Goal: Information Seeking & Learning: Learn about a topic

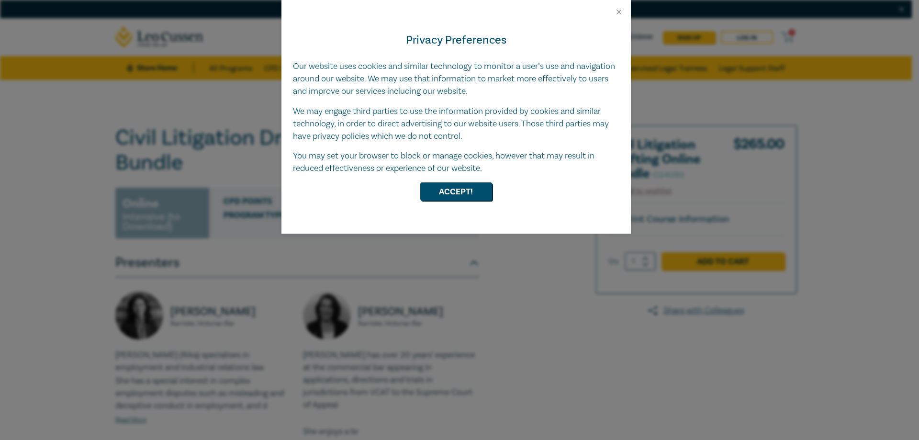
click at [614, 9] on div at bounding box center [457, 8] width 350 height 16
click at [616, 9] on button "Close" at bounding box center [619, 12] width 9 height 9
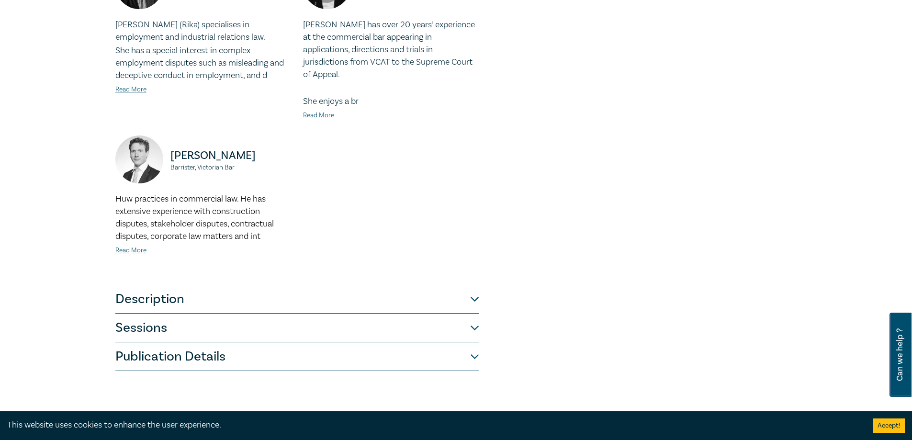
scroll to position [335, 0]
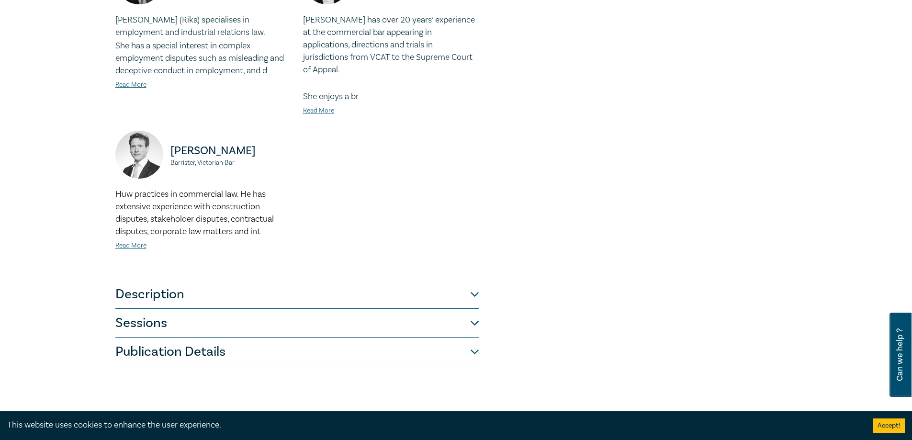
click at [217, 280] on button "Description" at bounding box center [297, 294] width 364 height 29
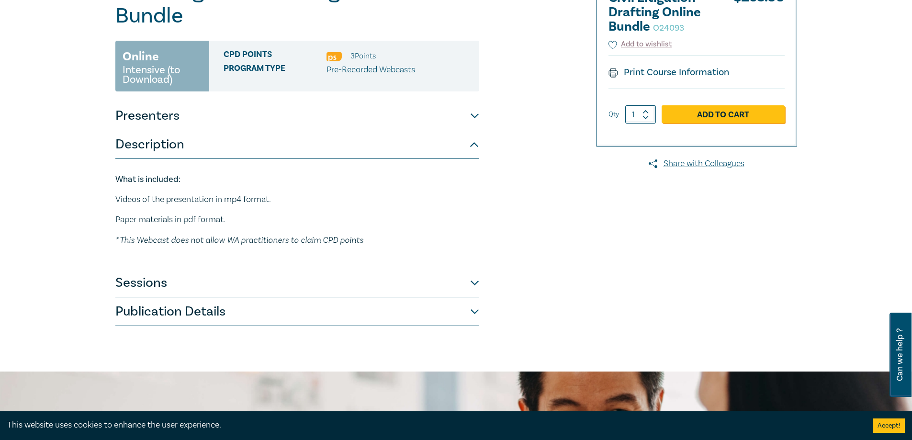
scroll to position [139, 0]
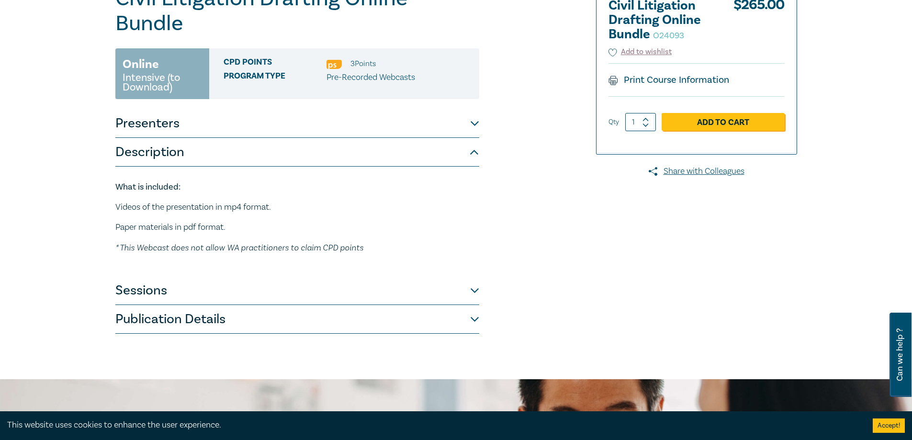
click at [157, 276] on button "Sessions" at bounding box center [297, 290] width 364 height 29
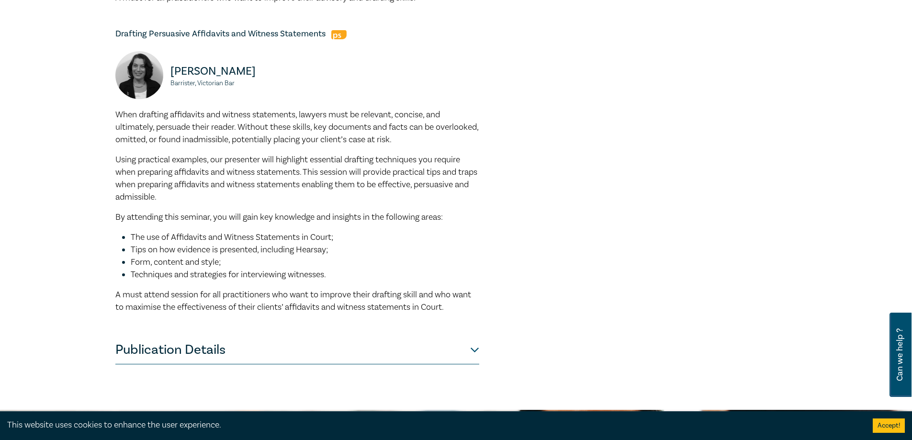
scroll to position [953, 0]
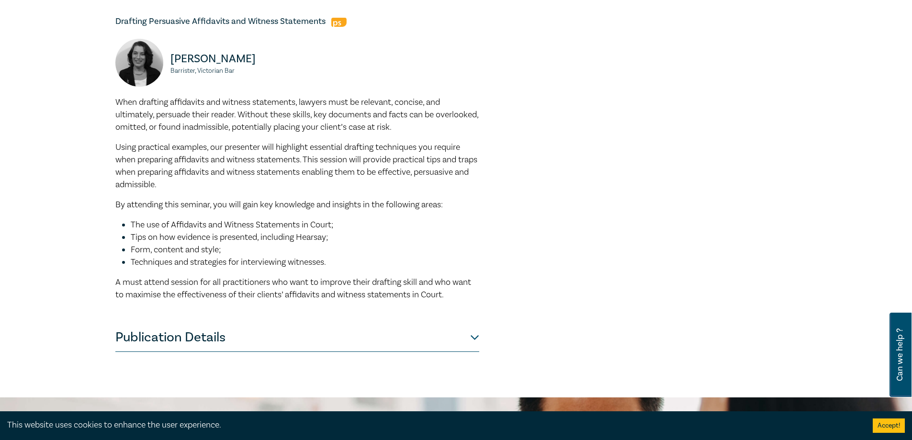
click at [169, 323] on button "Publication Details" at bounding box center [297, 337] width 364 height 29
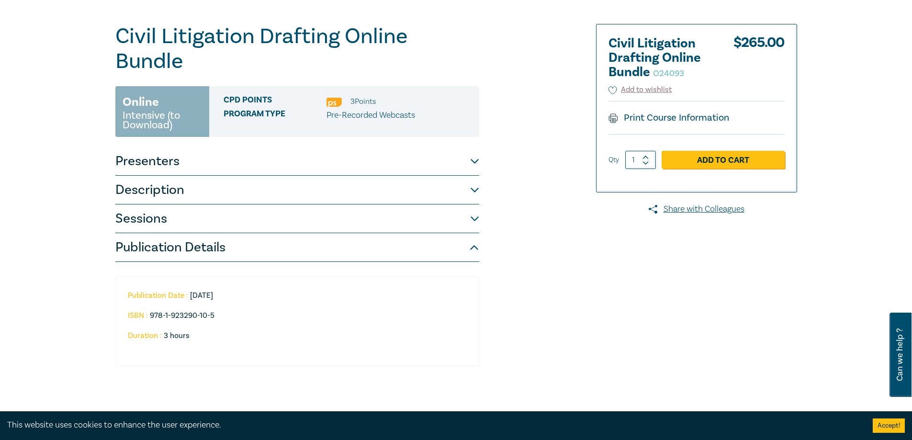
scroll to position [96, 0]
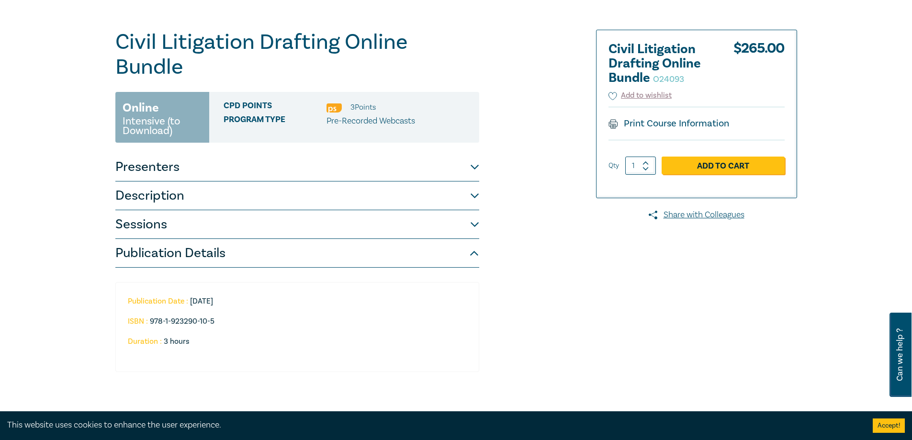
click at [416, 181] on button "Description" at bounding box center [297, 195] width 364 height 29
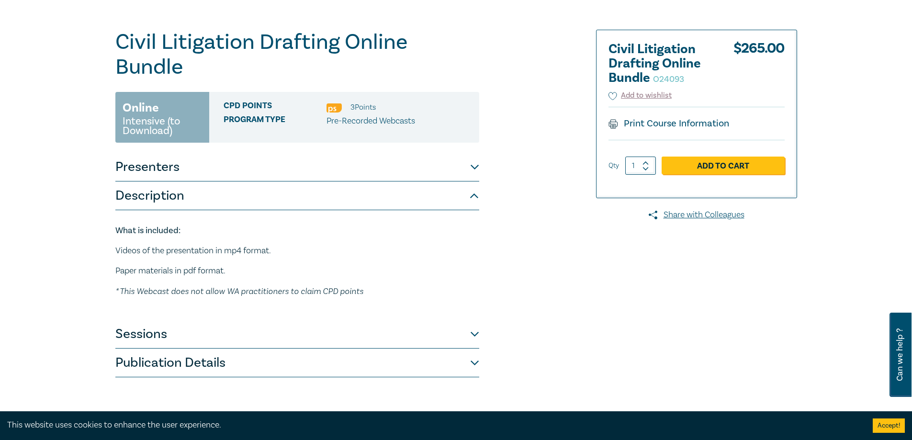
click at [406, 153] on button "Presenters" at bounding box center [297, 167] width 364 height 29
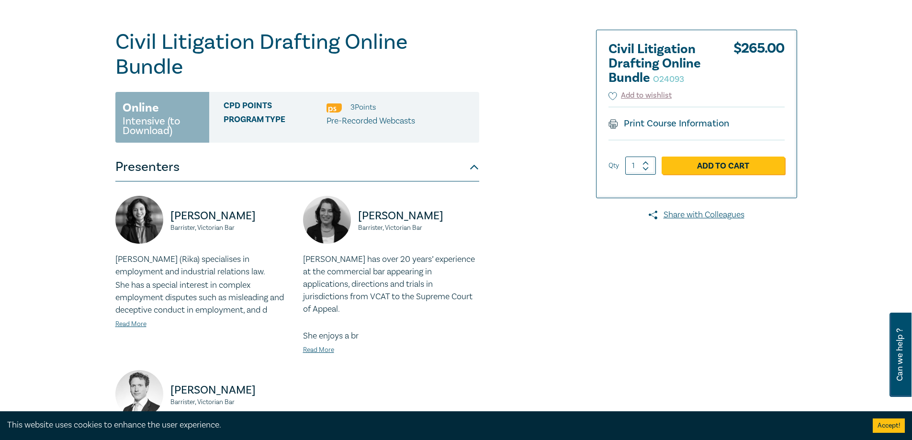
scroll to position [0, 0]
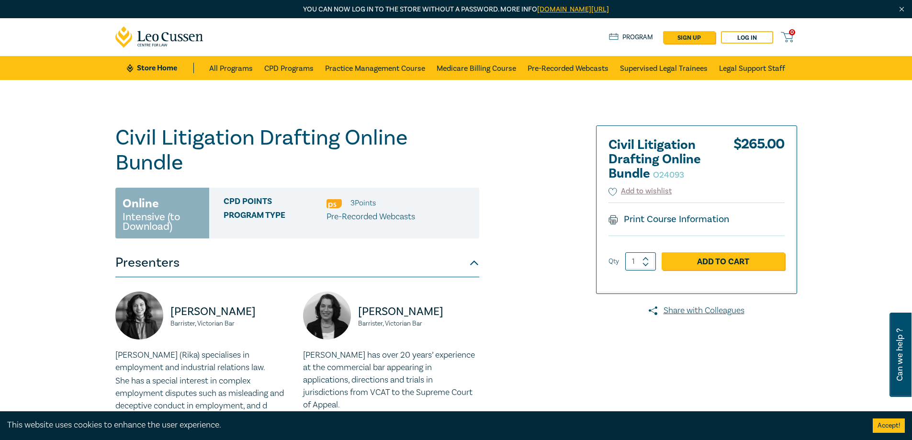
drag, startPoint x: 682, startPoint y: 220, endPoint x: 747, endPoint y: 371, distance: 164.0
click at [681, 220] on link "Print Course Information" at bounding box center [669, 219] width 121 height 12
click at [541, 200] on div "Civil Litigation Drafting Online Bundle O24093 Online Intensive (to Download) C…" at bounding box center [341, 413] width 462 height 576
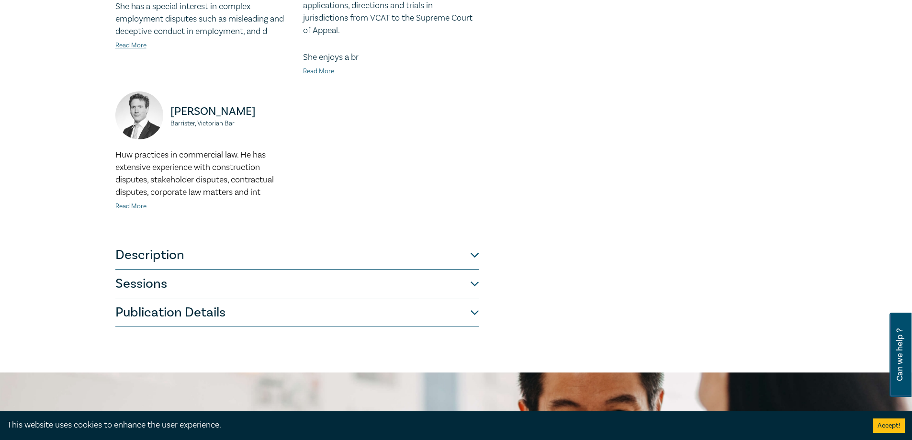
scroll to position [383, 0]
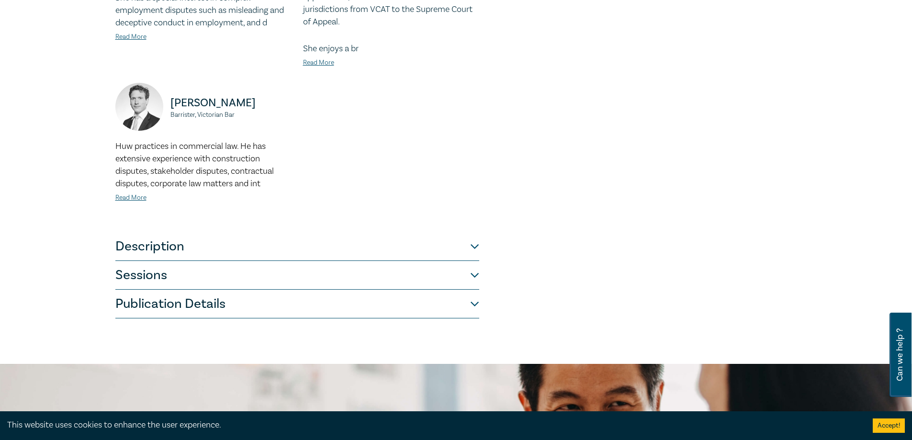
click at [214, 232] on button "Description" at bounding box center [297, 246] width 364 height 29
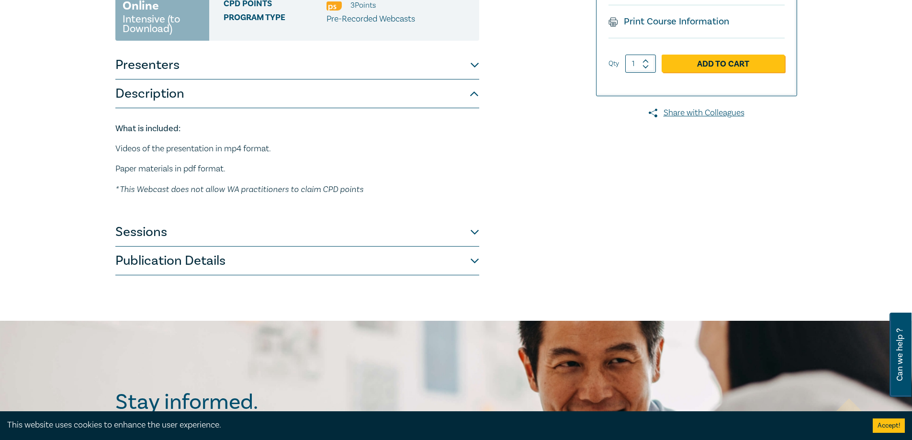
scroll to position [192, 0]
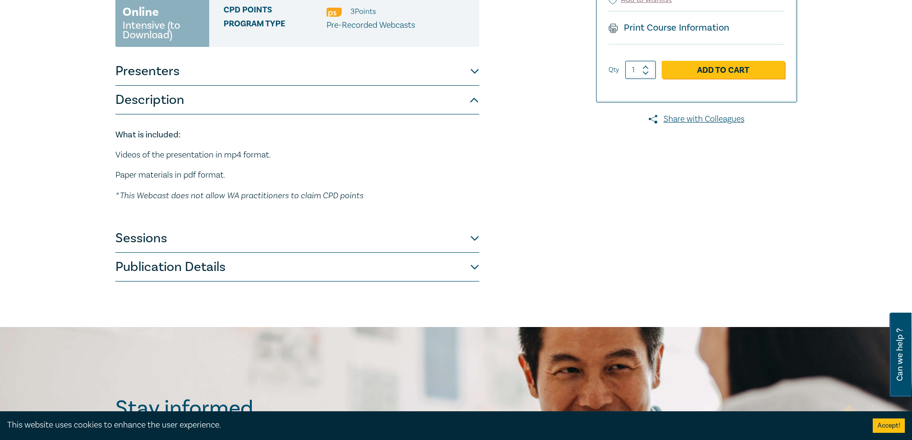
click at [221, 224] on button "Sessions" at bounding box center [297, 238] width 364 height 29
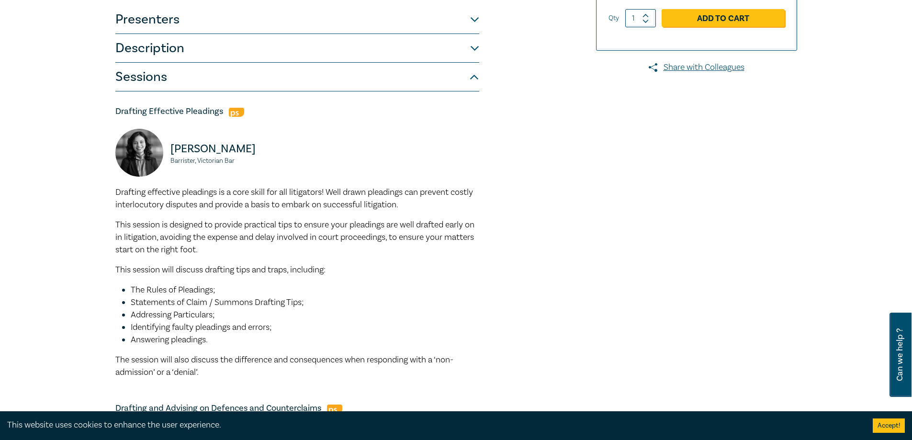
scroll to position [239, 0]
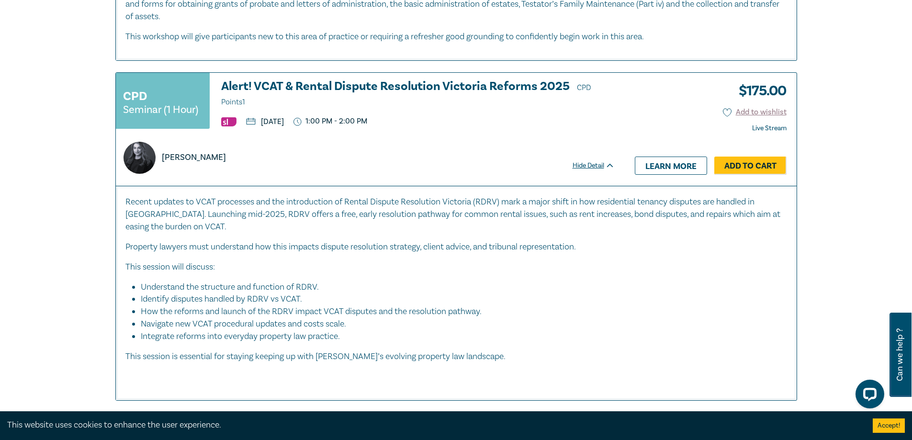
scroll to position [622, 0]
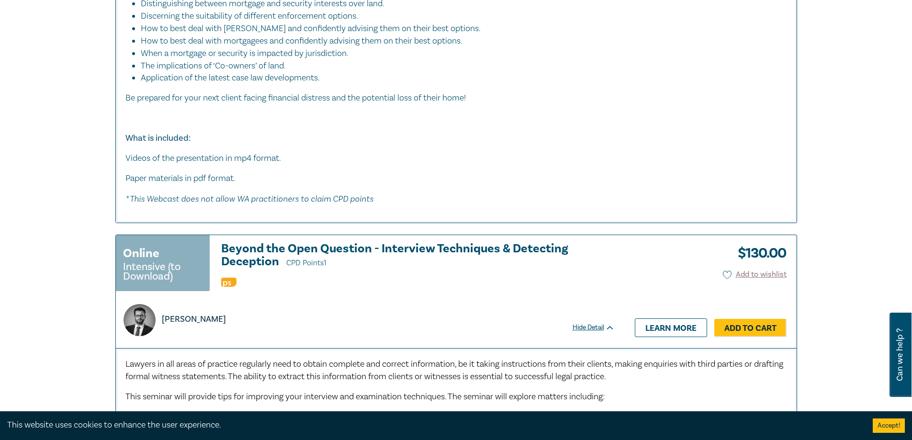
scroll to position [3591, 0]
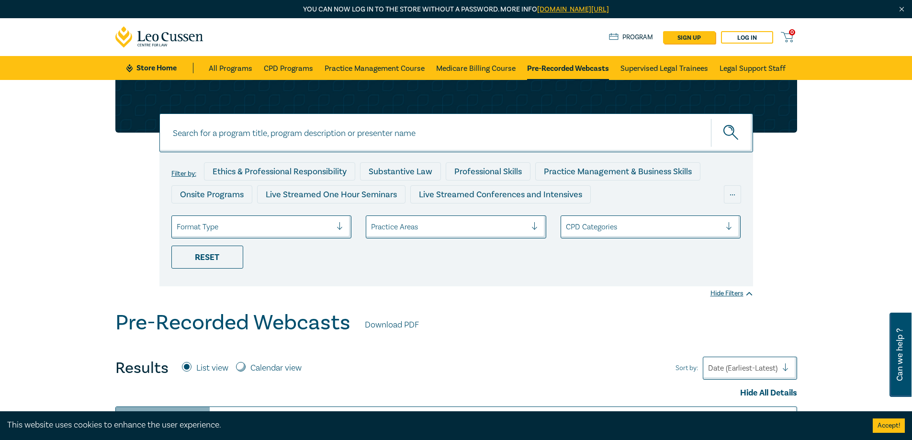
click at [360, 126] on input at bounding box center [456, 132] width 594 height 39
type input "civil litigation"
click at [711, 118] on button "submit" at bounding box center [732, 132] width 42 height 29
click at [746, 127] on button "submit" at bounding box center [732, 132] width 42 height 29
click at [732, 131] on icon "submit" at bounding box center [731, 133] width 17 height 17
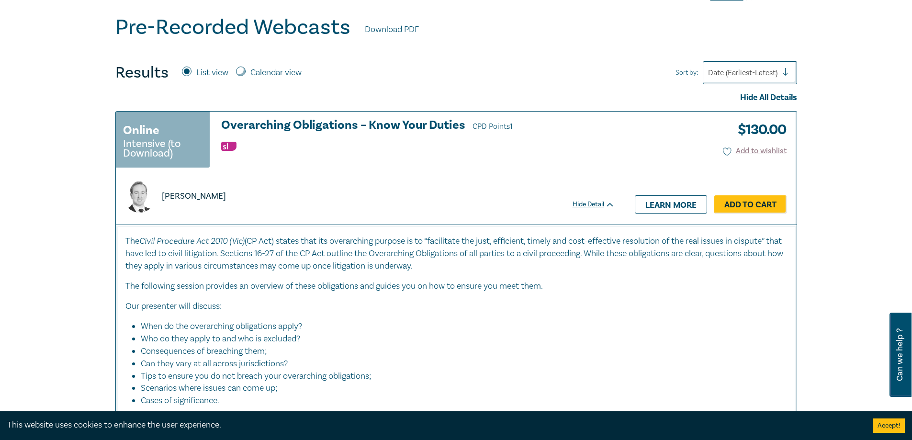
scroll to position [287, 0]
